Goal: Navigation & Orientation: Find specific page/section

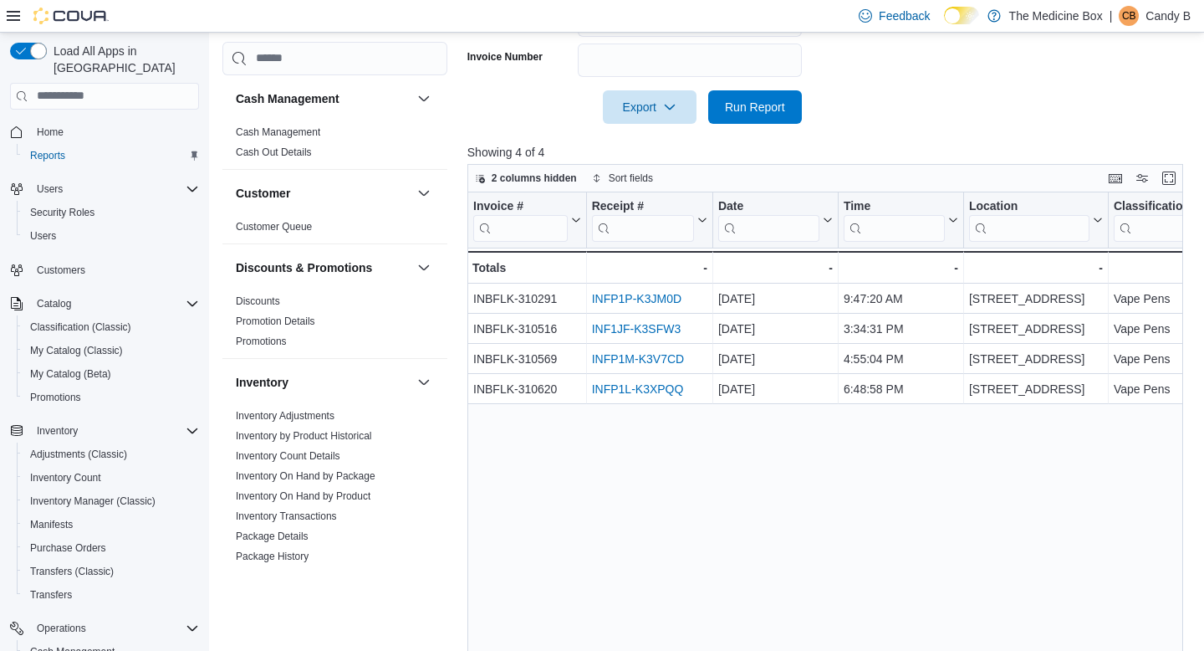
scroll to position [800, 0]
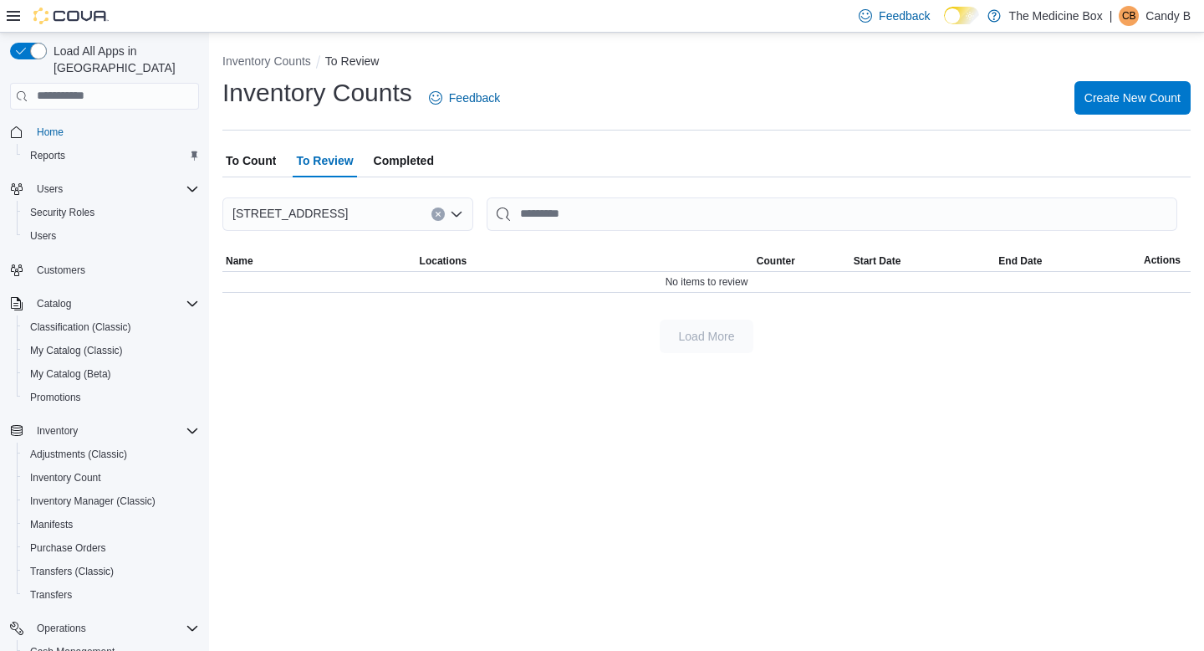
click at [238, 156] on span "To Count" at bounding box center [251, 160] width 50 height 33
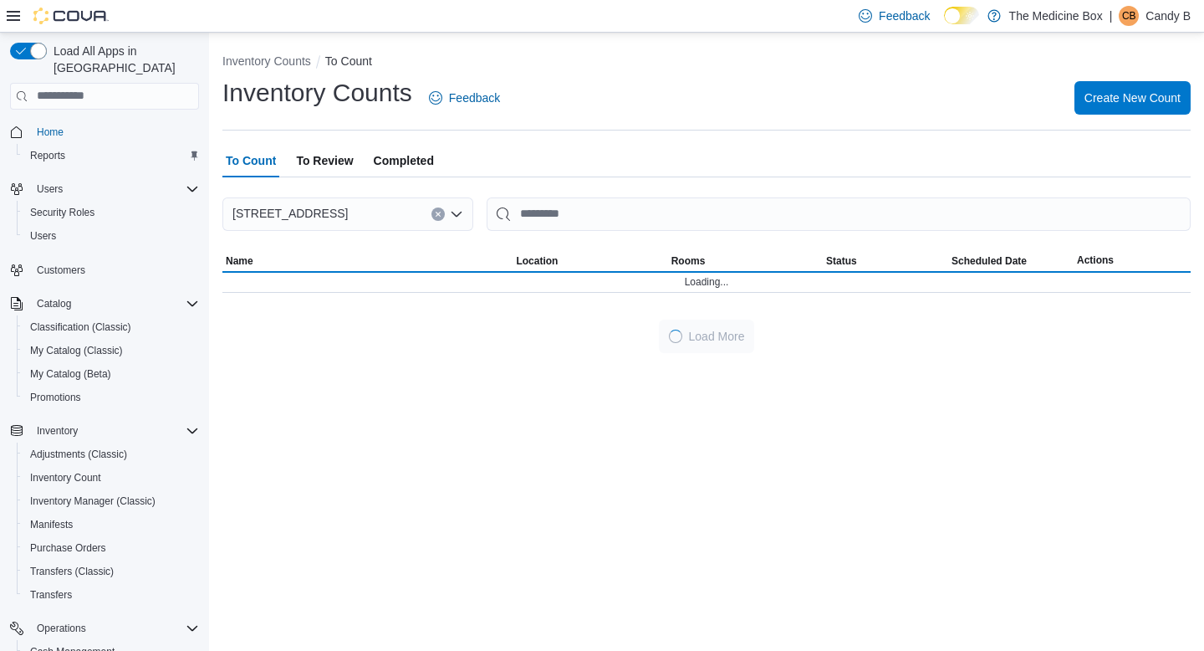
click at [318, 170] on span "To Review" at bounding box center [324, 160] width 57 height 33
